Goal: Contribute content: Add original content to the website for others to see

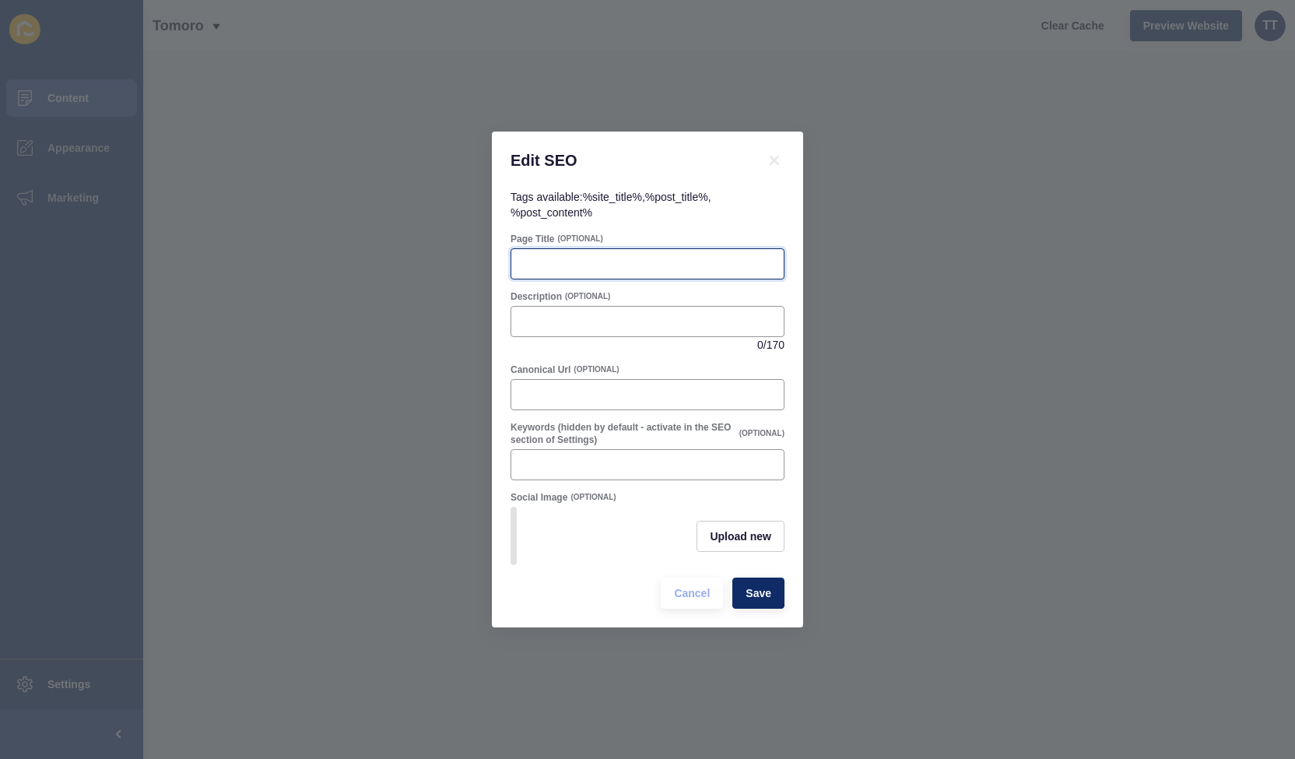
click at [586, 257] on input "Page Title" at bounding box center [647, 264] width 254 height 16
click at [563, 314] on input "Description" at bounding box center [647, 322] width 254 height 16
paste input "Practical and emotional tips for selling your home during separation. Manage st…"
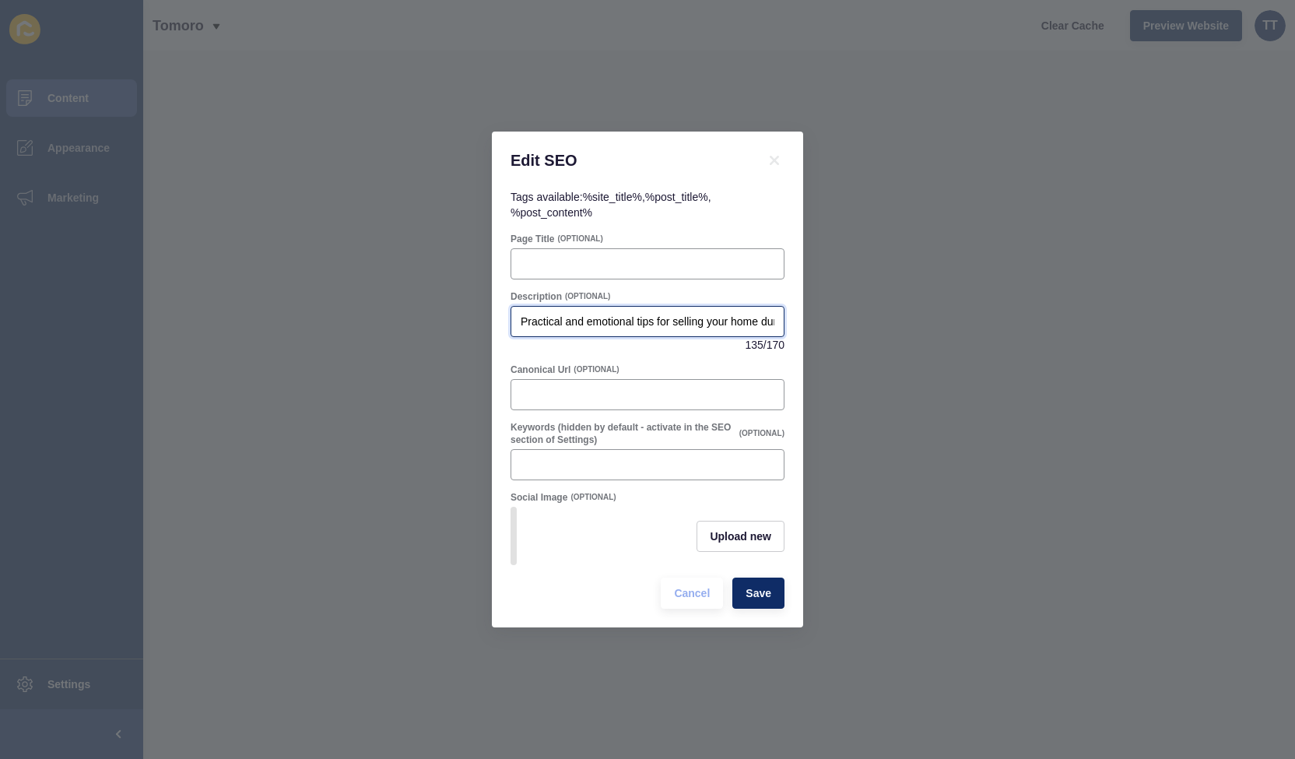
scroll to position [0, 449]
type input "Practical and emotional tips for selling your home during separation. Manage st…"
click at [764, 598] on span "Save" at bounding box center [758, 593] width 26 height 16
click at [755, 538] on span "Upload new" at bounding box center [740, 536] width 61 height 16
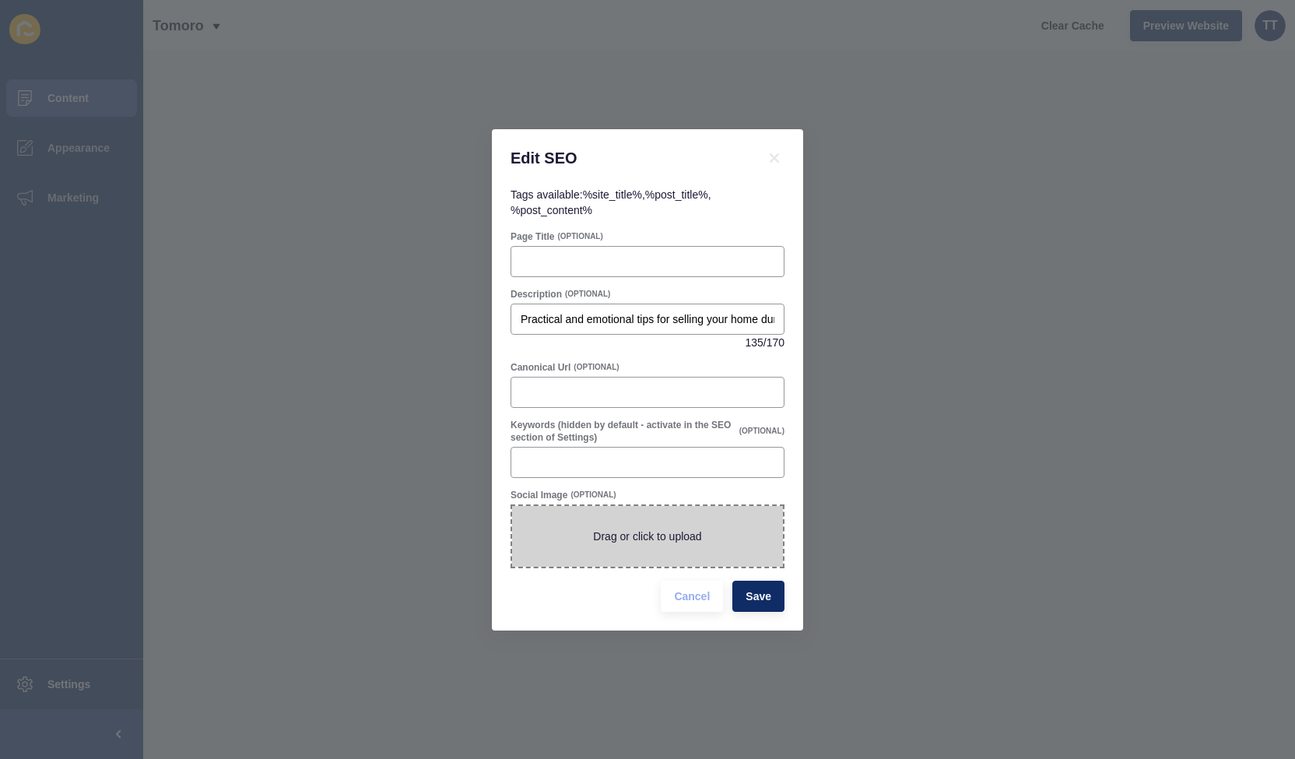
click at [695, 541] on span at bounding box center [647, 536] width 271 height 61
click at [512, 506] on input "Drag or click to upload" at bounding box center [512, 506] width 0 height 0
type input "C:\fakepath\selling during separation.jpg"
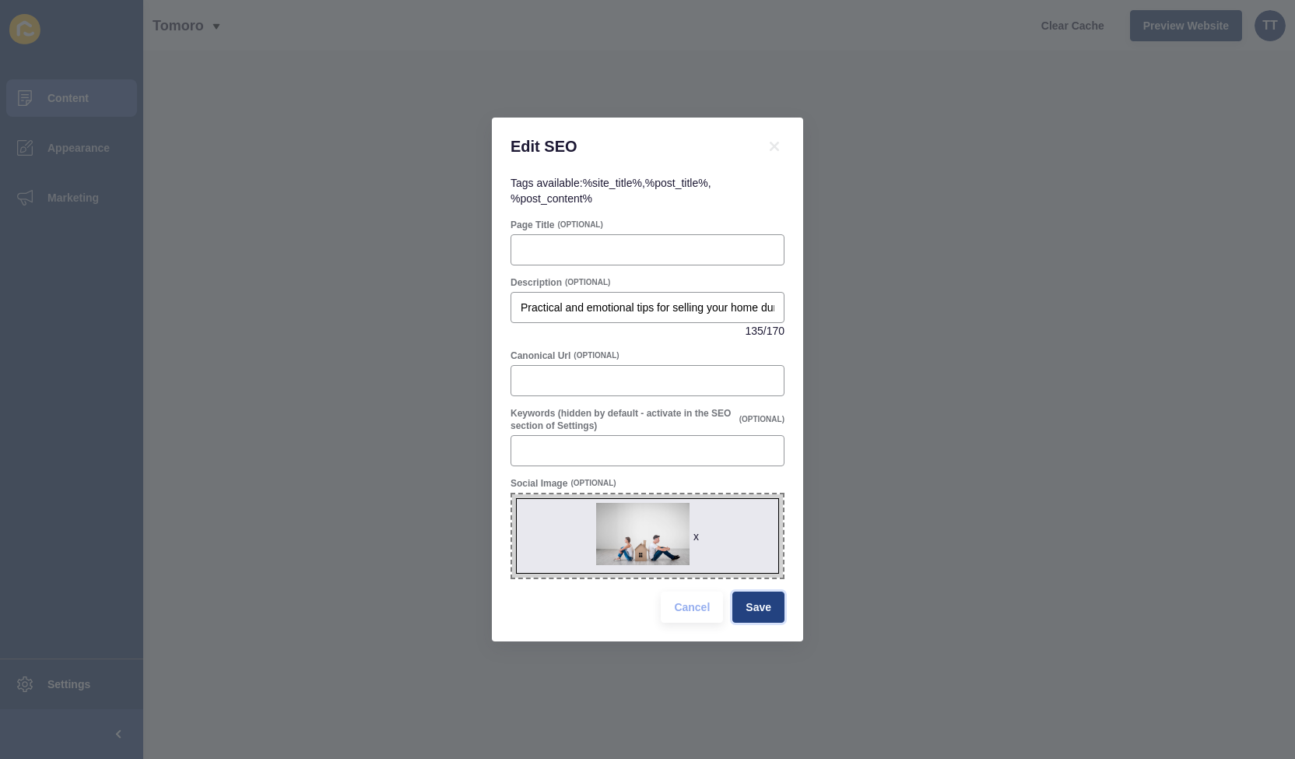
click at [770, 606] on span "Save" at bounding box center [758, 607] width 26 height 16
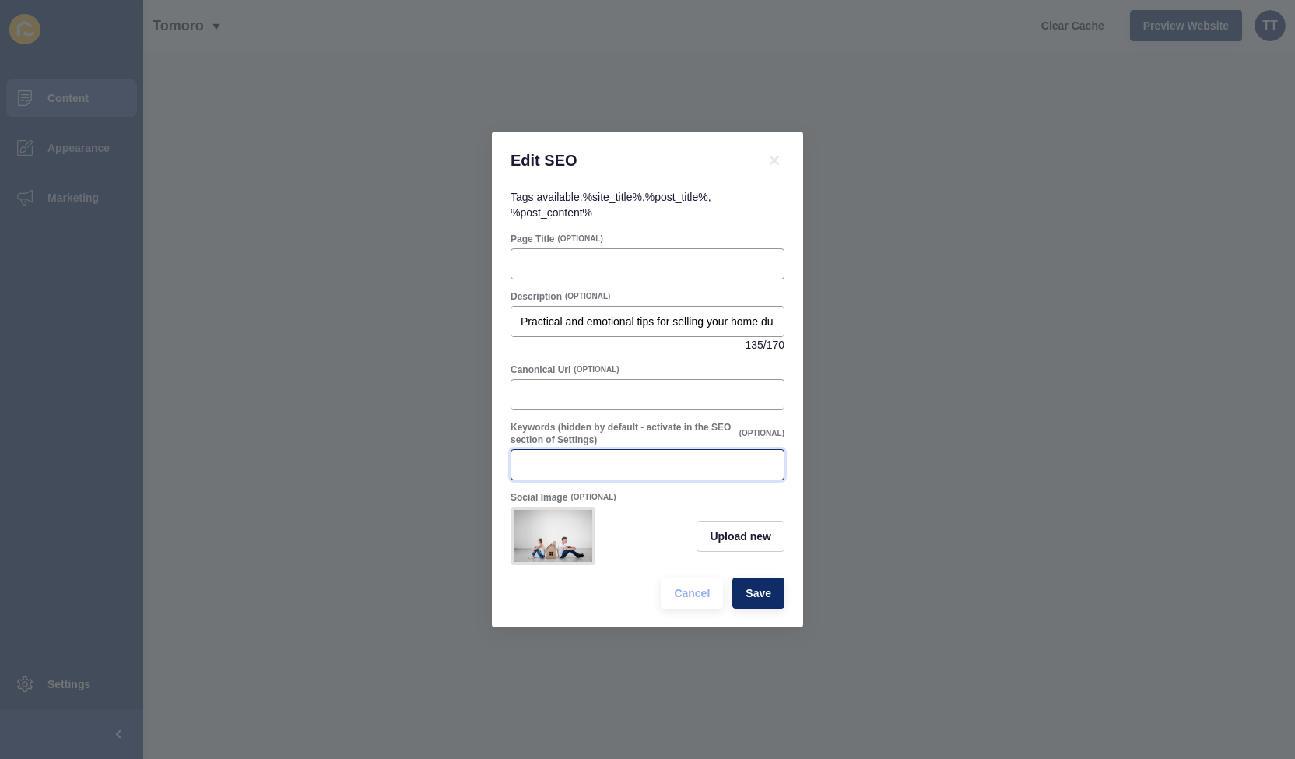
click at [647, 460] on input "Keywords (hidden by default - activate in the SEO section of Settings)" at bounding box center [647, 465] width 254 height 16
paste input "selling home during separation, selling property in divorce, property settlemen…"
type input "selling home during separation, selling property in divorce, property settlemen…"
click at [767, 597] on span "Save" at bounding box center [758, 593] width 26 height 16
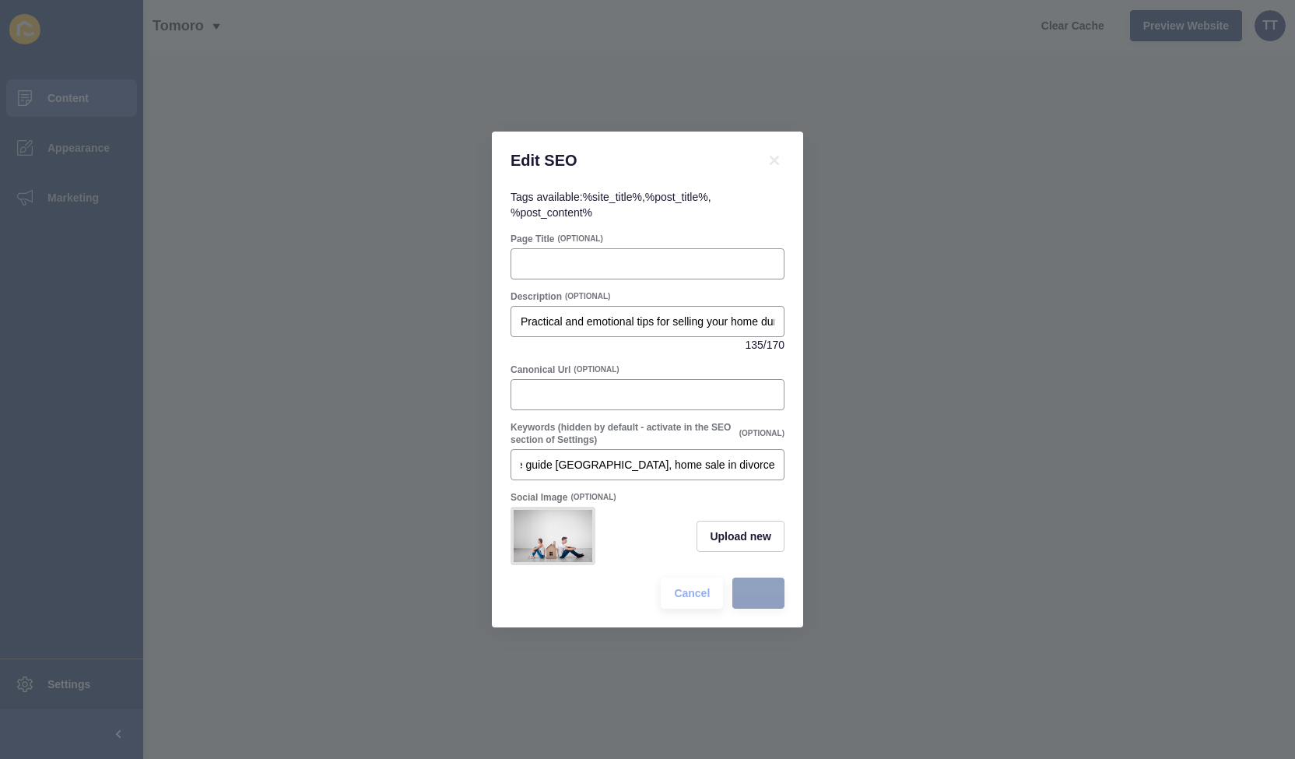
scroll to position [0, 0]
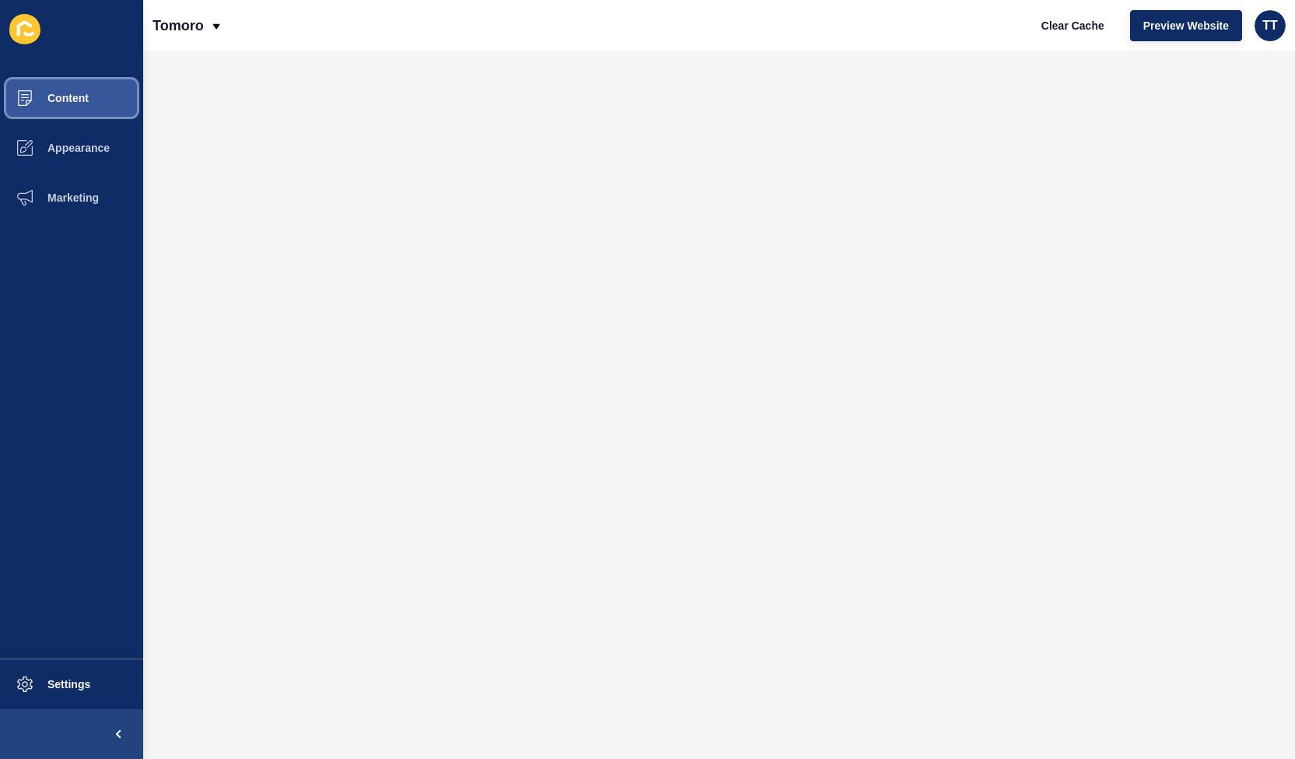
click at [65, 100] on span "Content" at bounding box center [43, 98] width 91 height 12
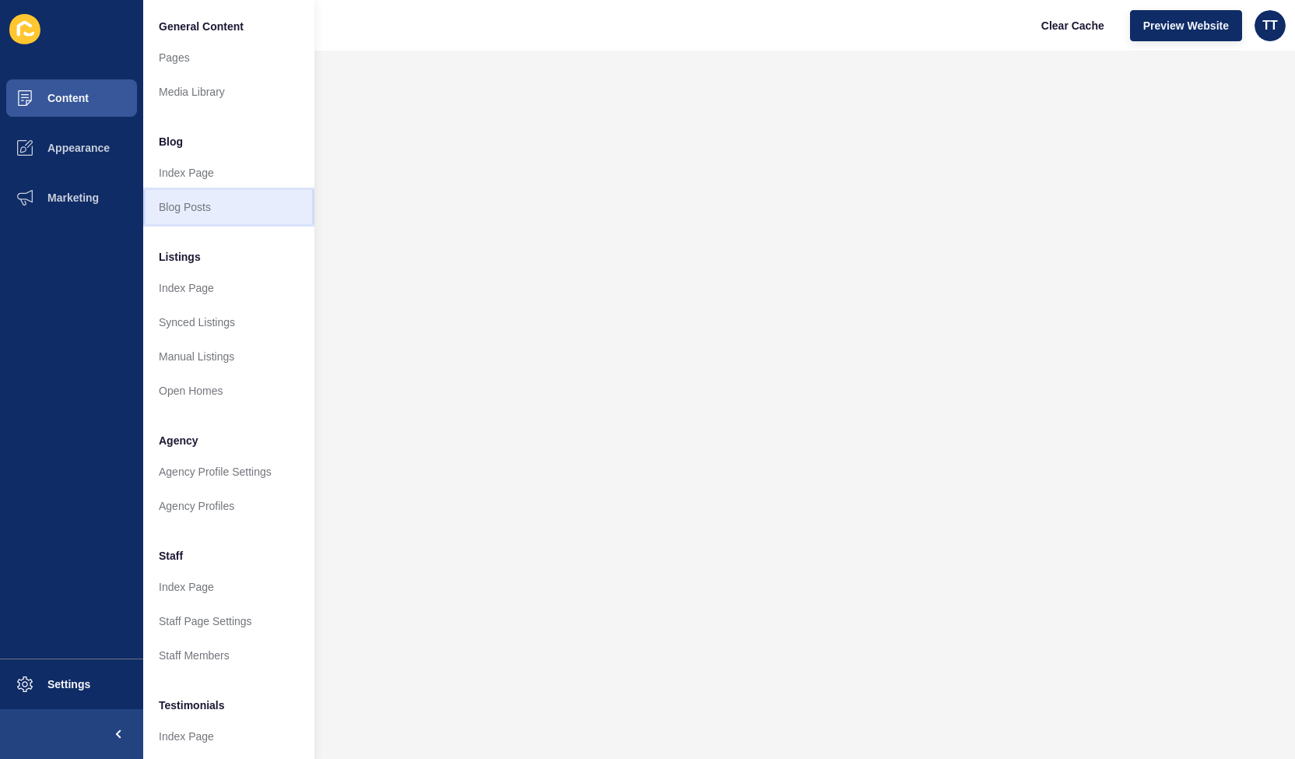
click at [176, 200] on link "Blog Posts" at bounding box center [228, 207] width 171 height 34
